Goal: Browse casually: Explore the website without a specific task or goal

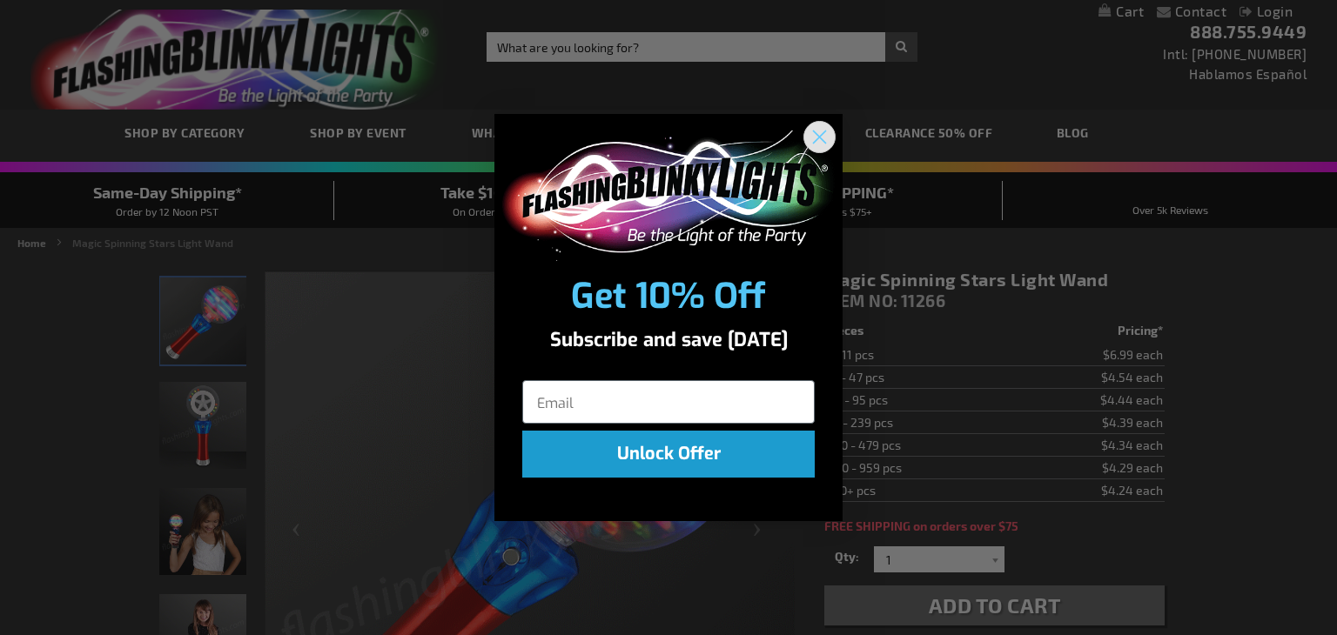
click at [825, 134] on circle "Close dialog" at bounding box center [819, 136] width 29 height 29
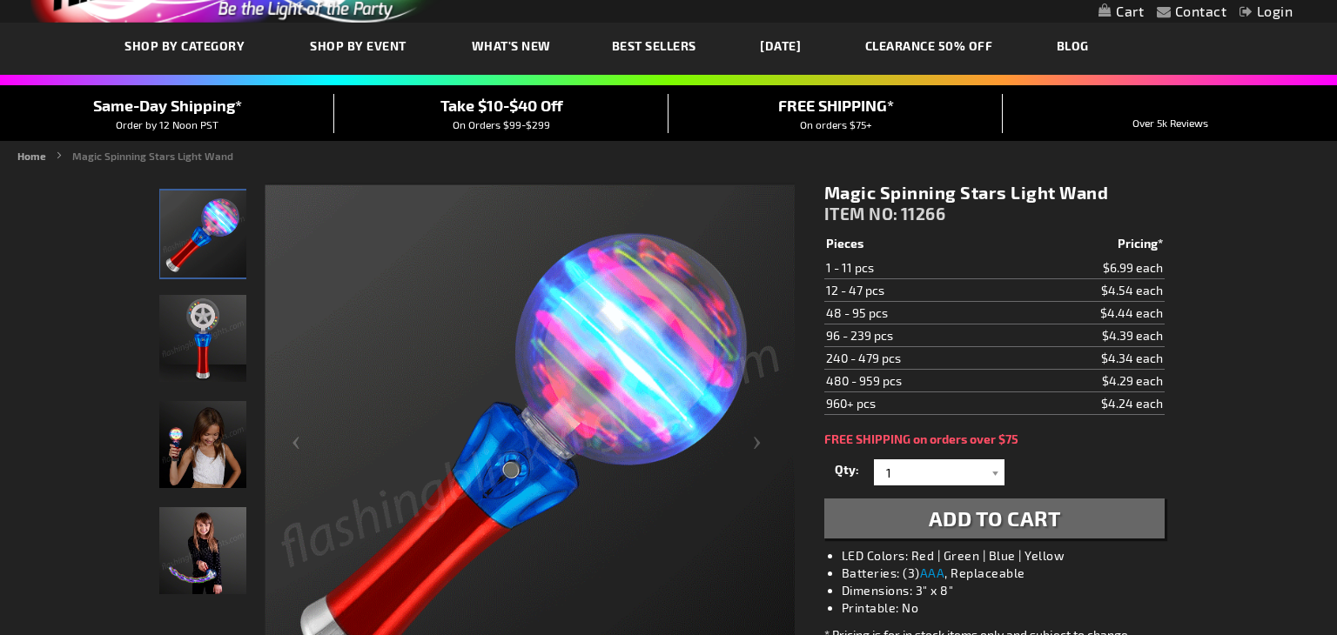
scroll to position [70, 0]
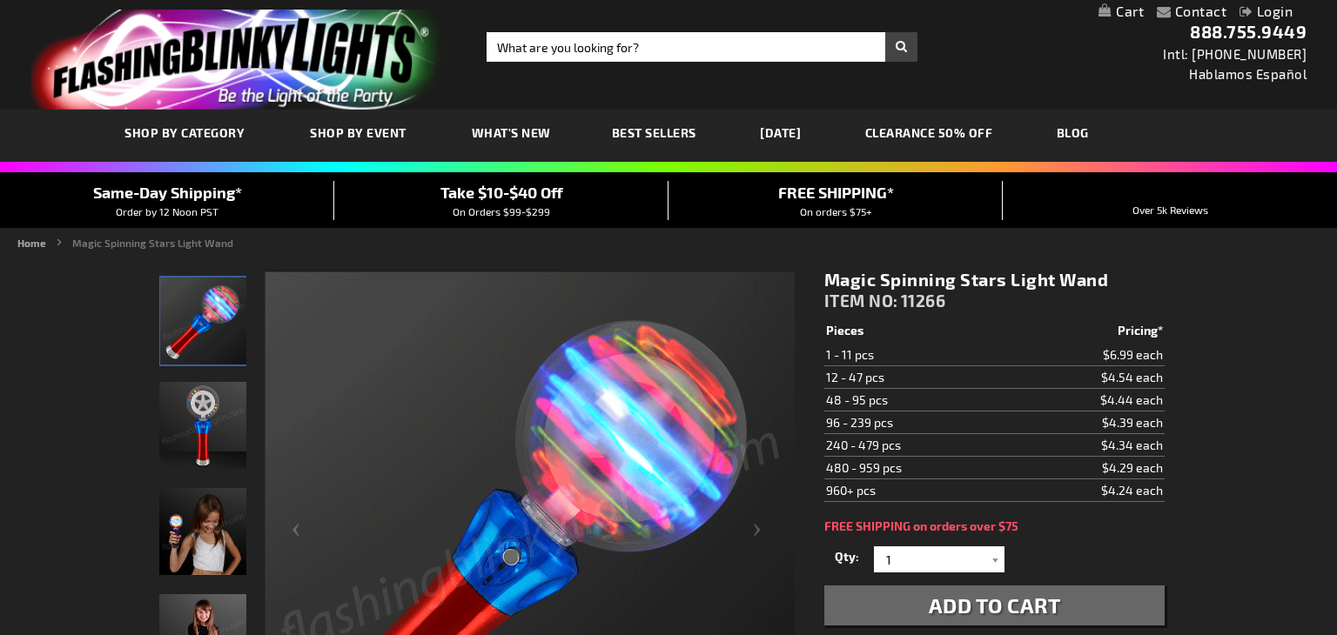
click at [895, 131] on link "CLEARANCE 50% OFF" at bounding box center [929, 133] width 154 height 58
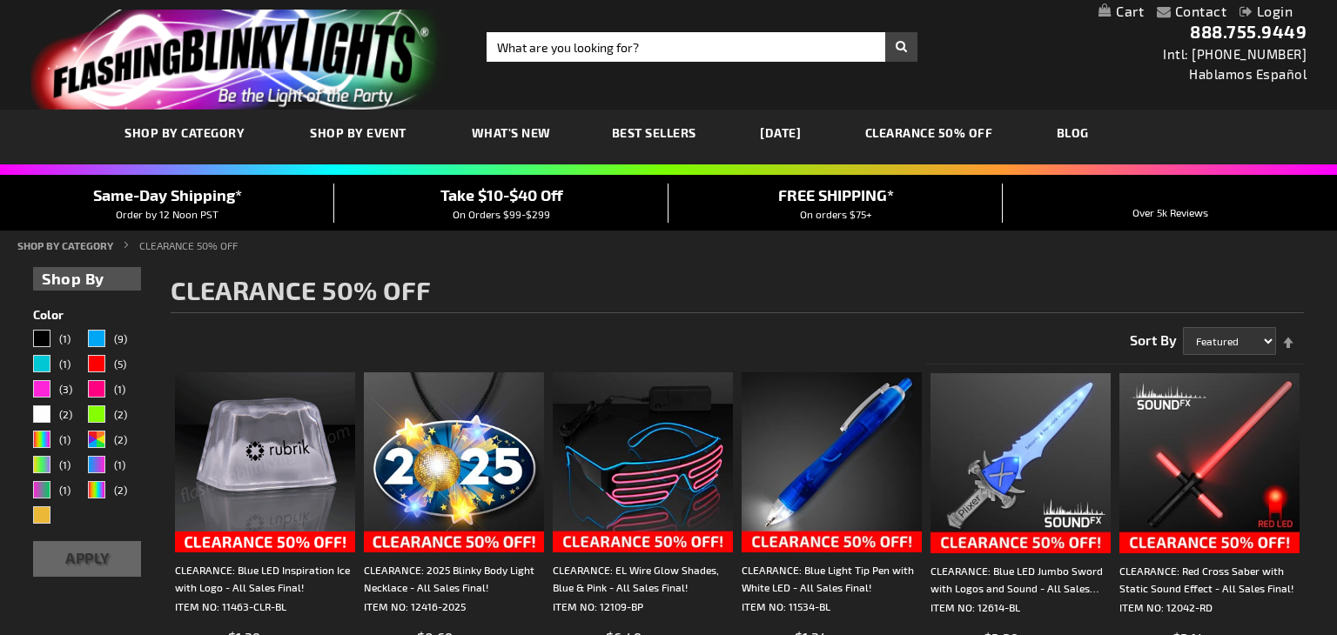
click at [229, 467] on img at bounding box center [265, 462] width 180 height 180
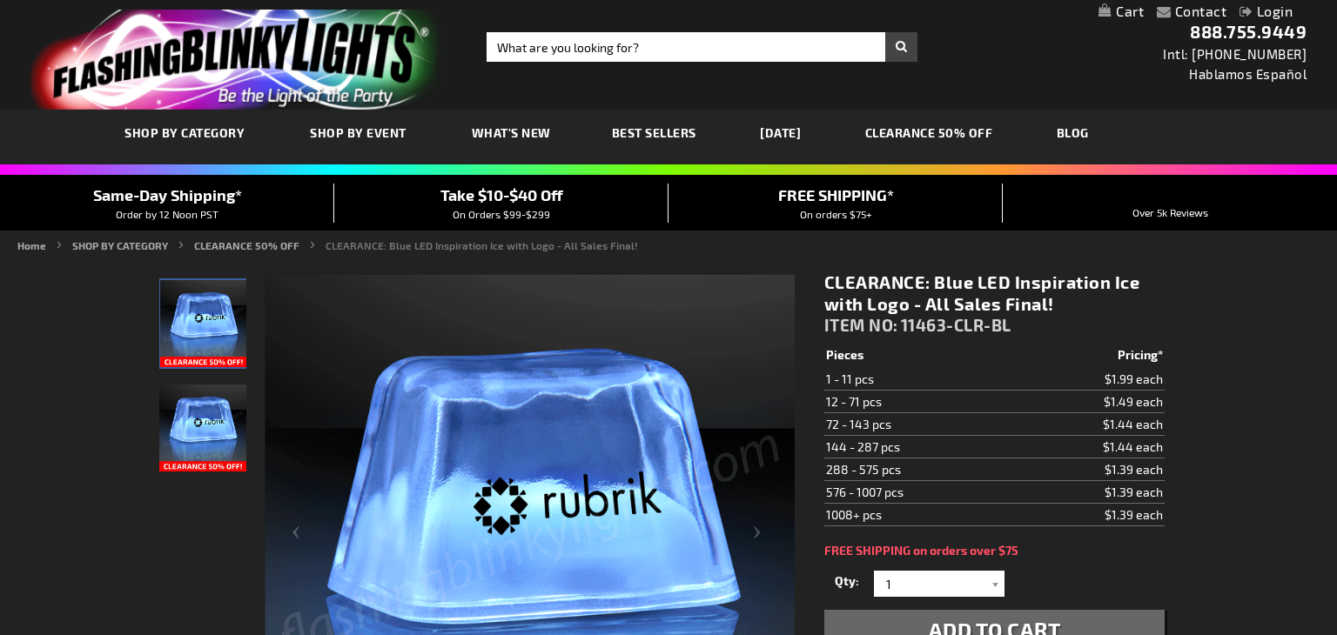
click at [634, 130] on span "Best Sellers" at bounding box center [654, 132] width 84 height 15
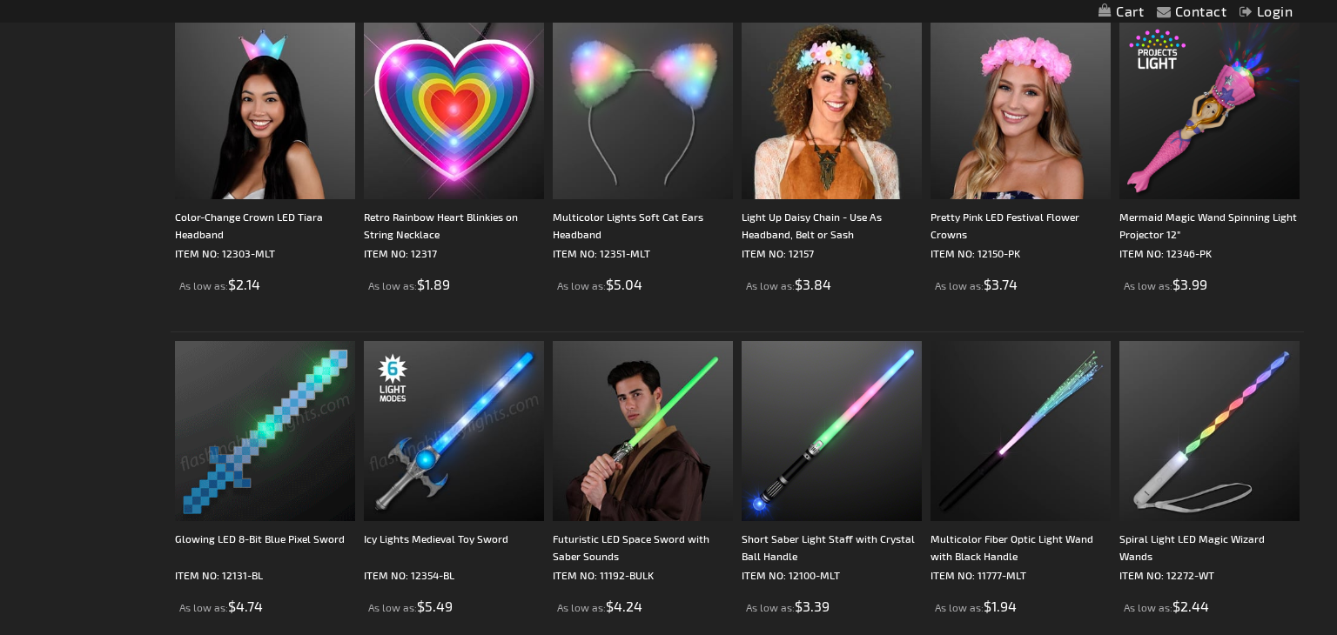
scroll to position [1819, 0]
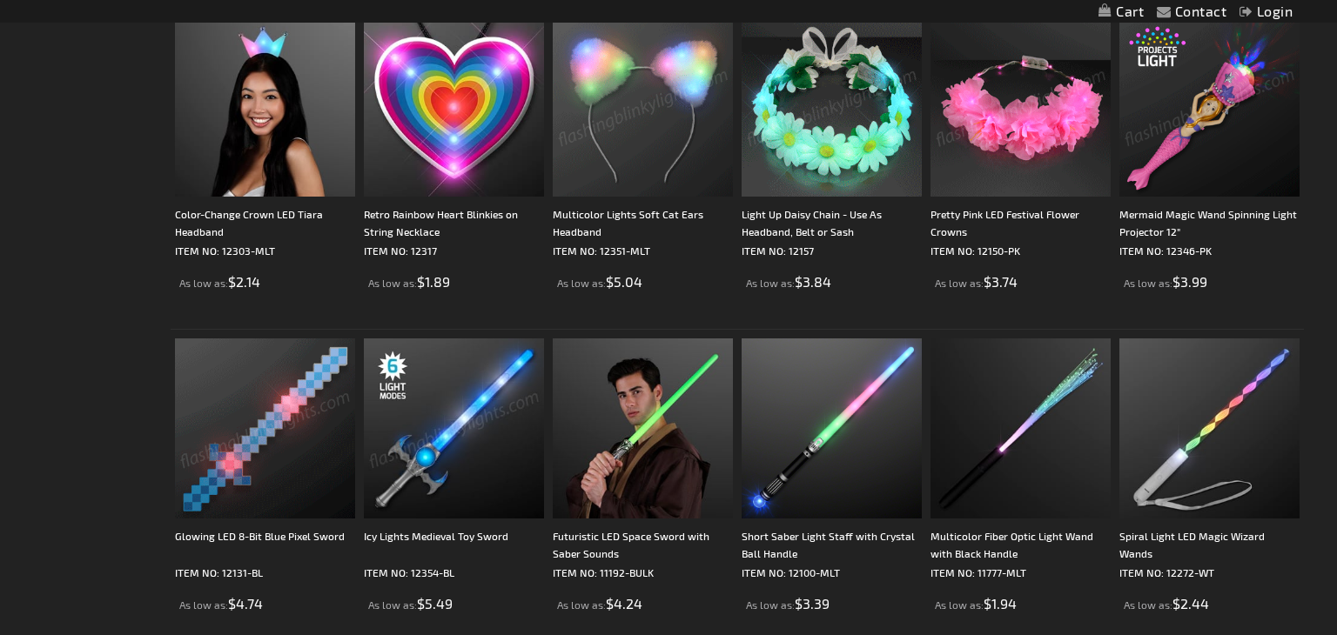
click at [1234, 188] on img at bounding box center [1209, 107] width 180 height 180
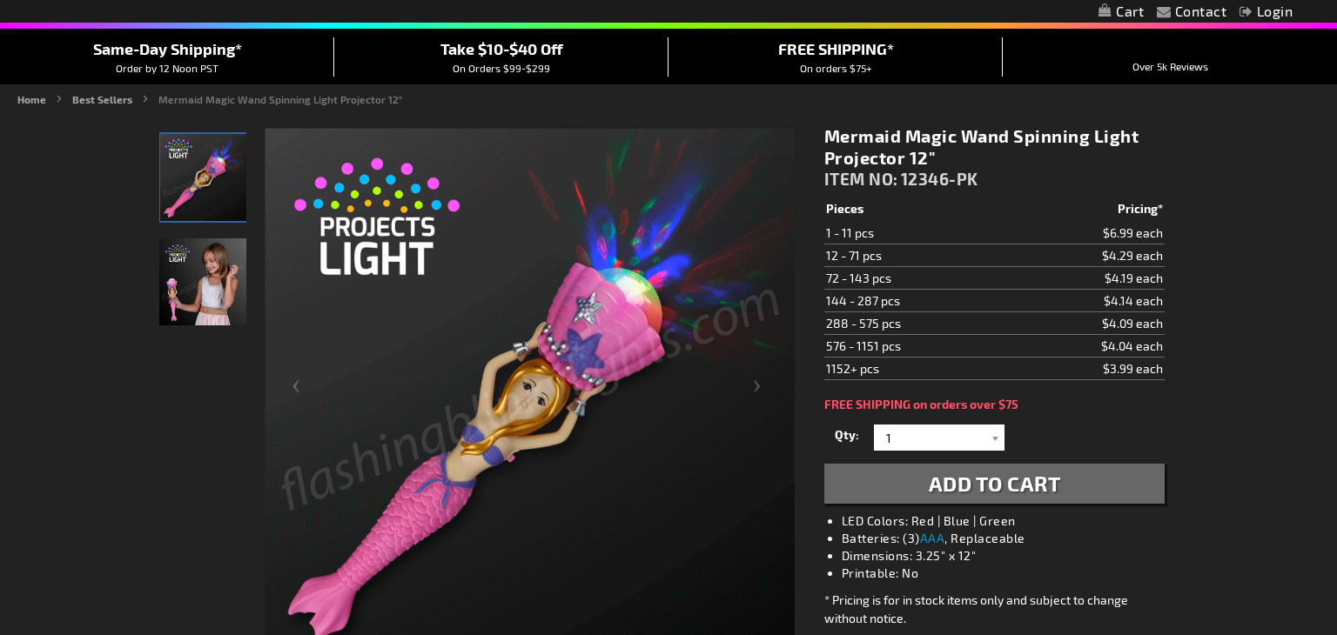
scroll to position [137, 0]
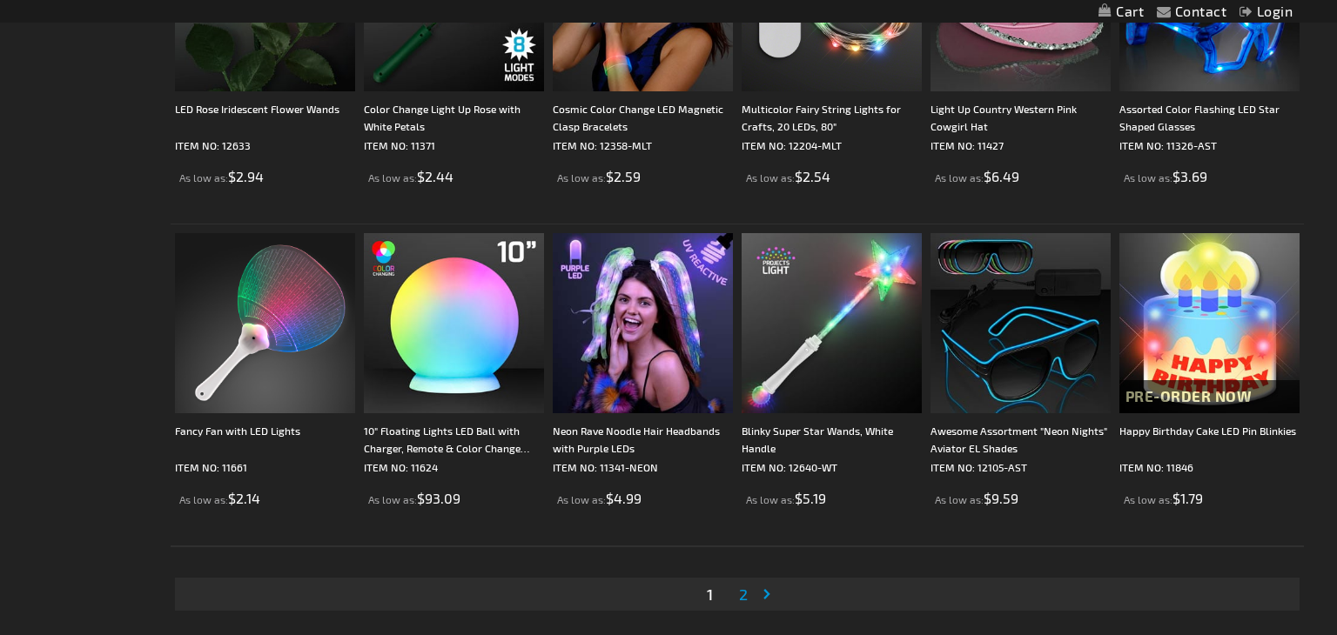
scroll to position [3224, 0]
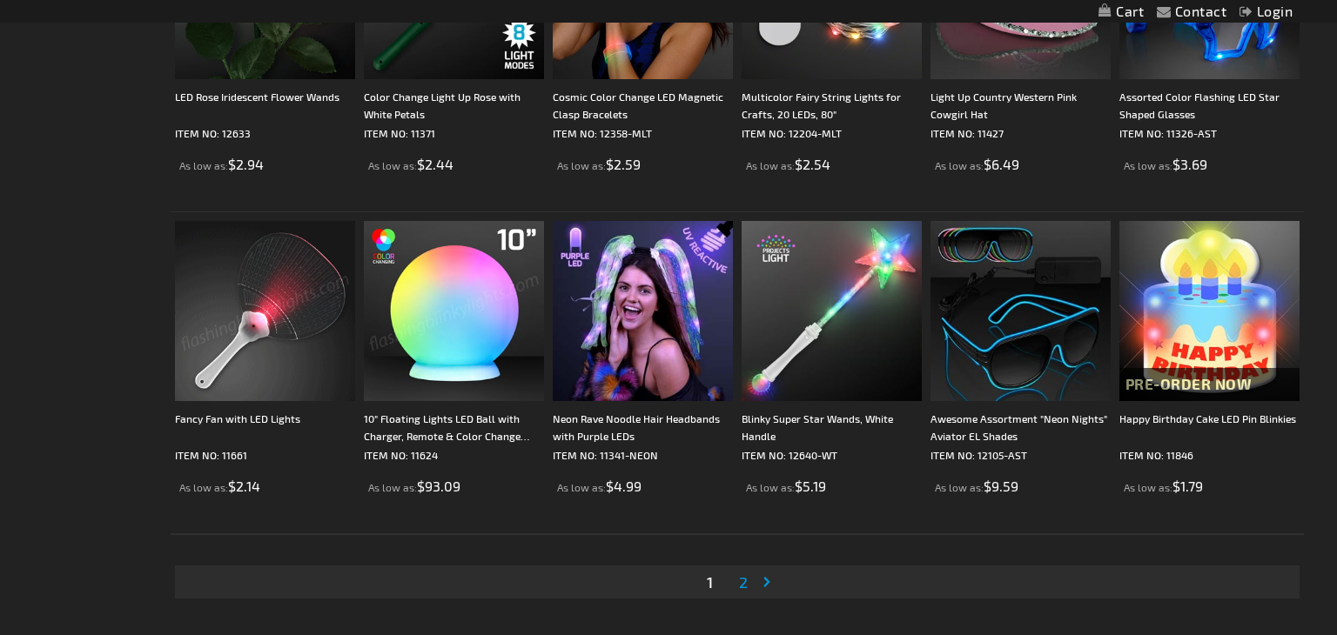
click at [747, 580] on span "2" at bounding box center [743, 582] width 9 height 19
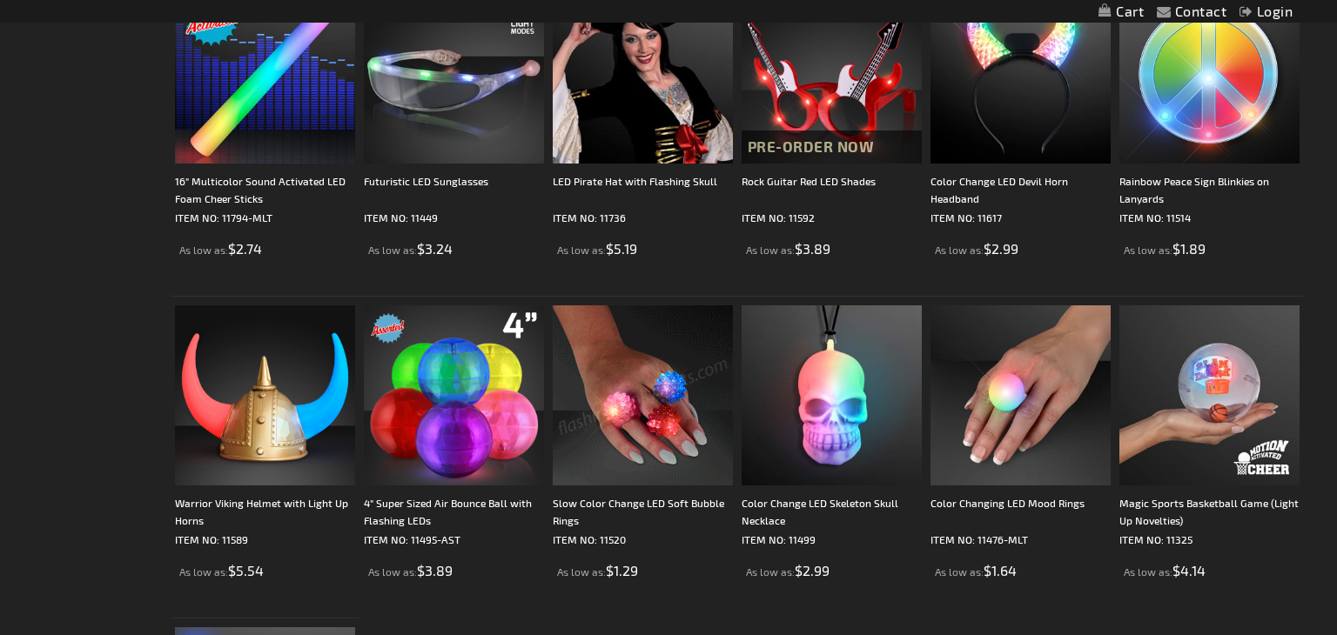
scroll to position [2506, 0]
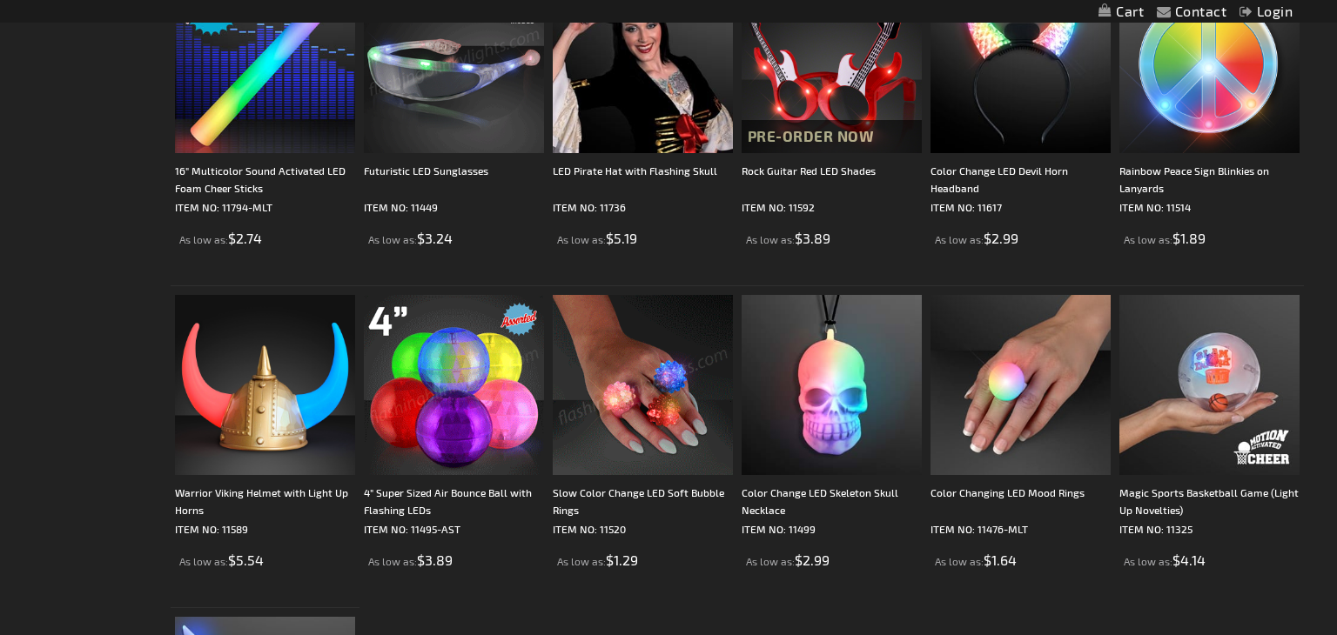
click at [460, 84] on img at bounding box center [454, 63] width 180 height 180
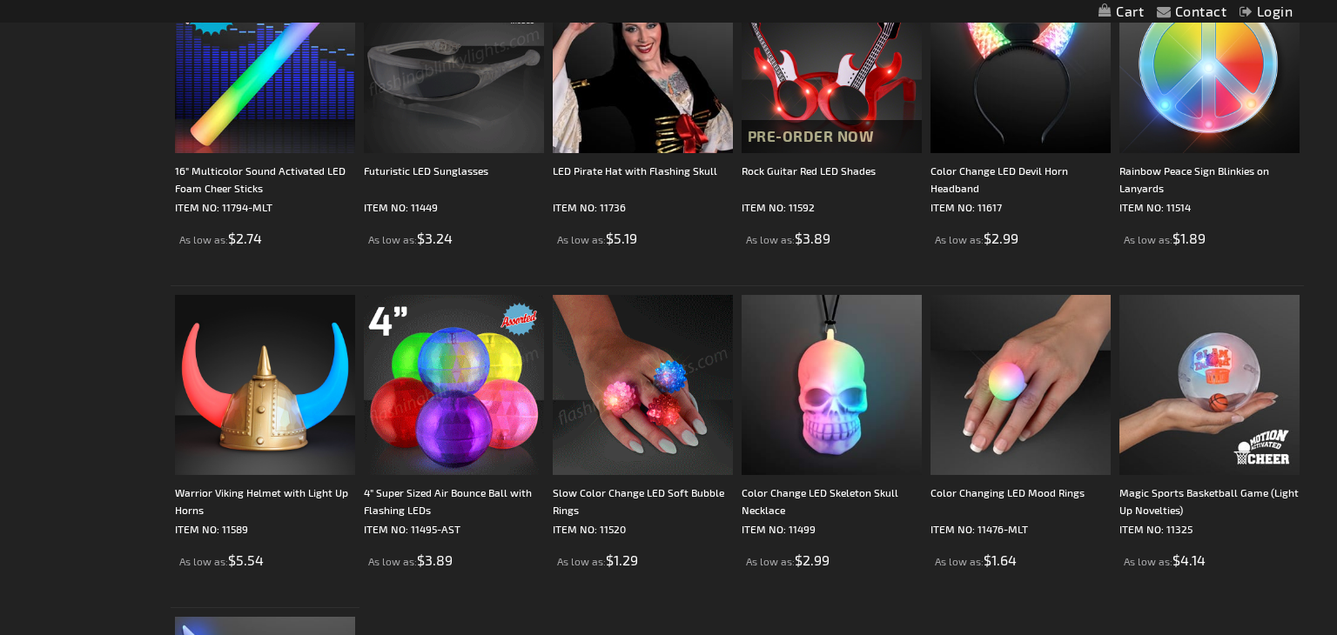
scroll to position [2440, 0]
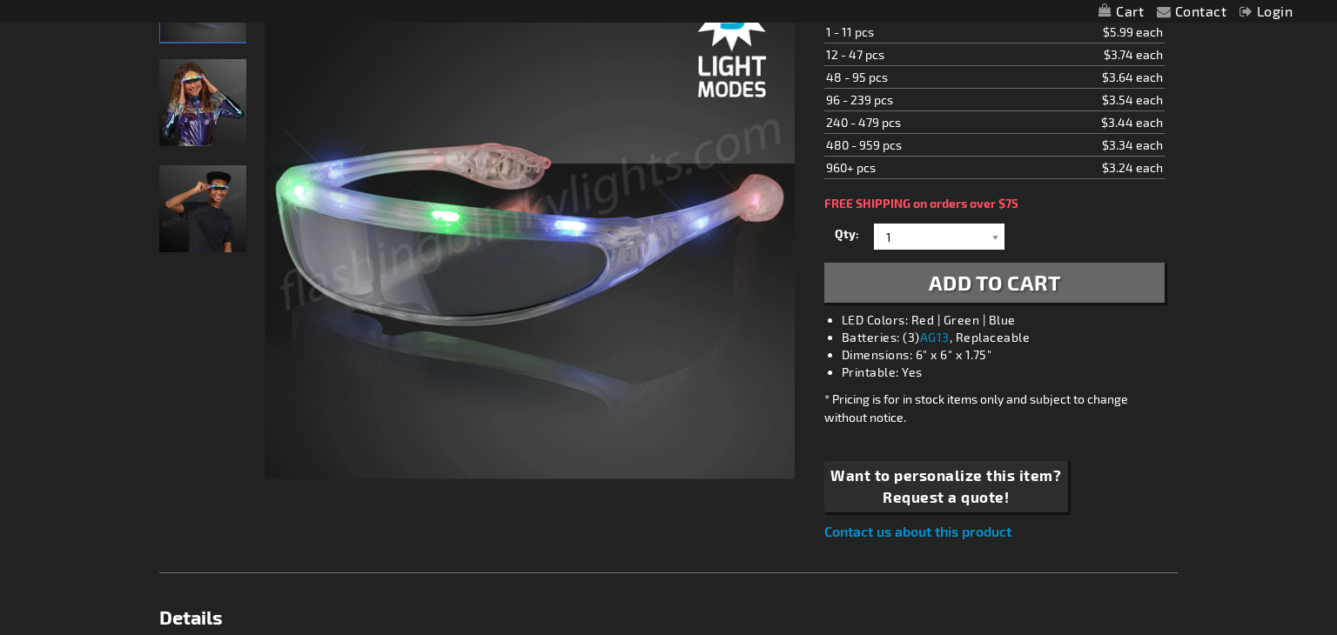
click at [207, 116] on img "Futuristic LED Sunglasses" at bounding box center [202, 102] width 87 height 87
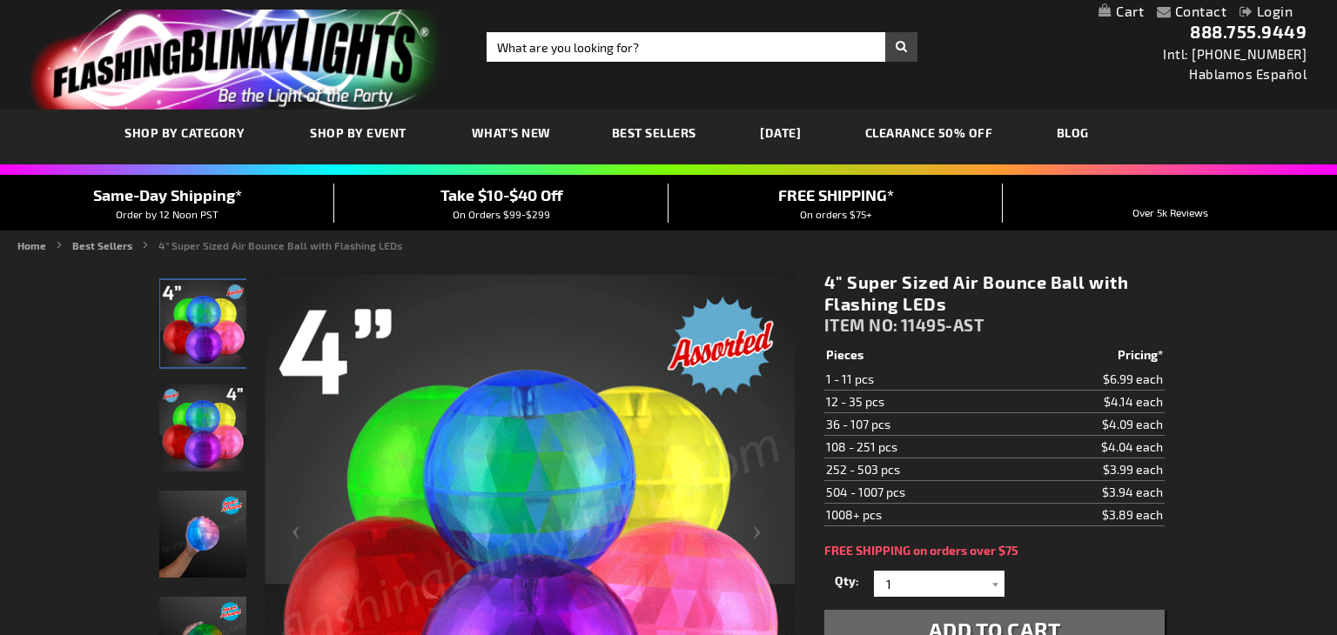
scroll to position [1, 0]
